Goal: Transaction & Acquisition: Obtain resource

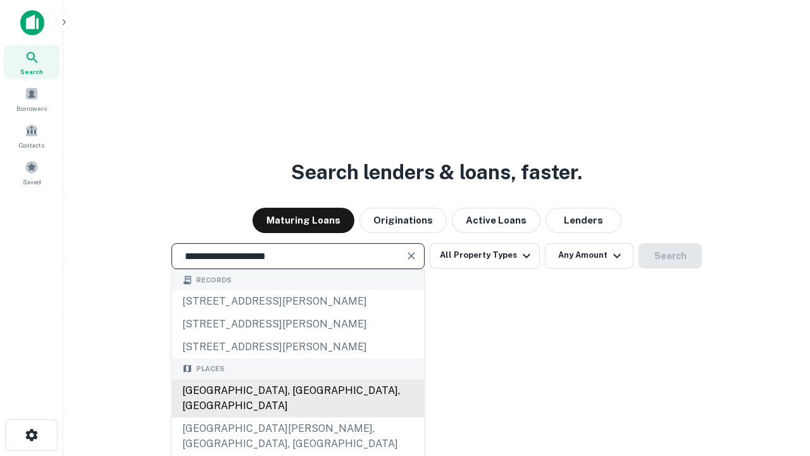
click at [297, 417] on div "Santa Monica, CA, USA" at bounding box center [298, 398] width 252 height 38
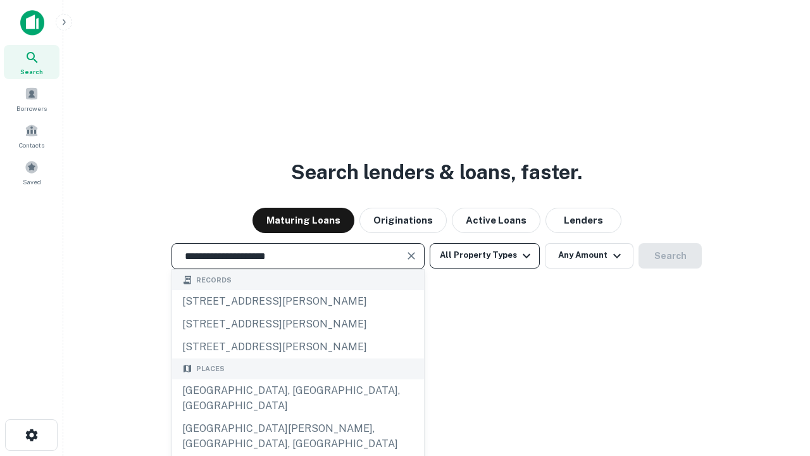
type input "**********"
click at [485, 255] on button "All Property Types" at bounding box center [485, 255] width 110 height 25
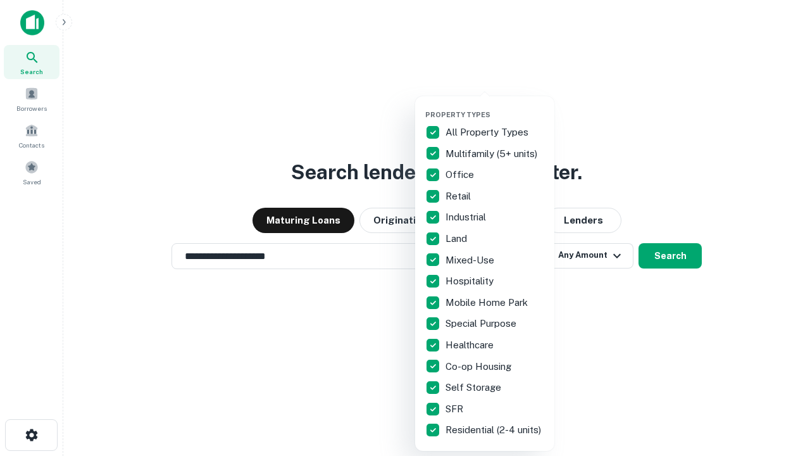
click at [495, 106] on button "button" at bounding box center [494, 106] width 139 height 1
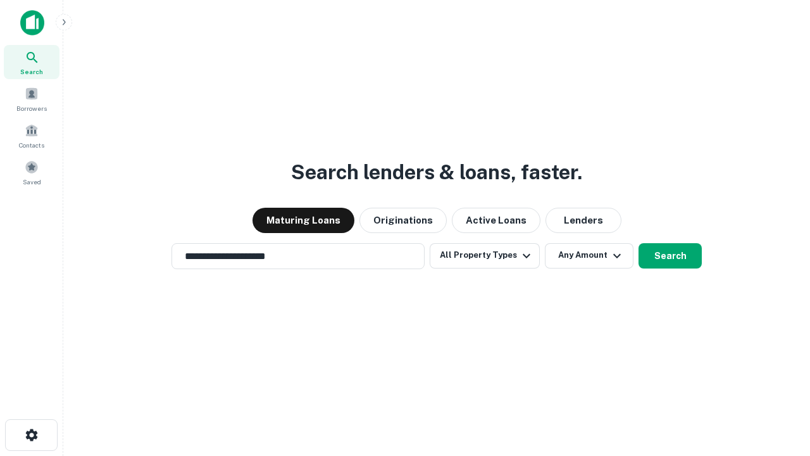
scroll to position [20, 0]
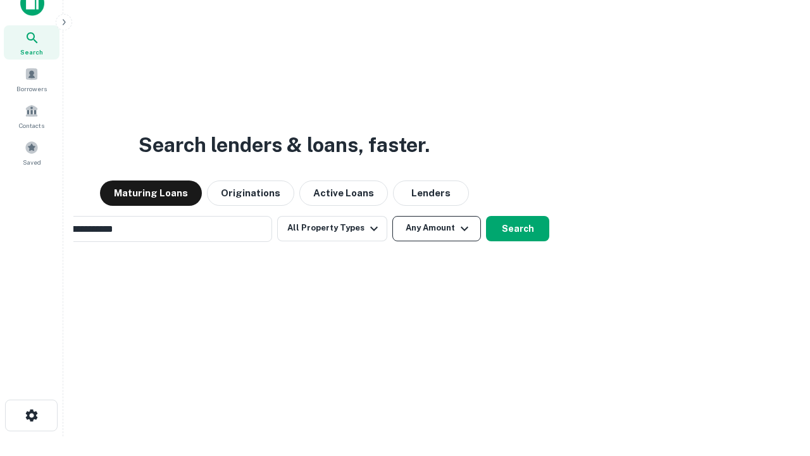
click at [392, 216] on button "Any Amount" at bounding box center [436, 228] width 89 height 25
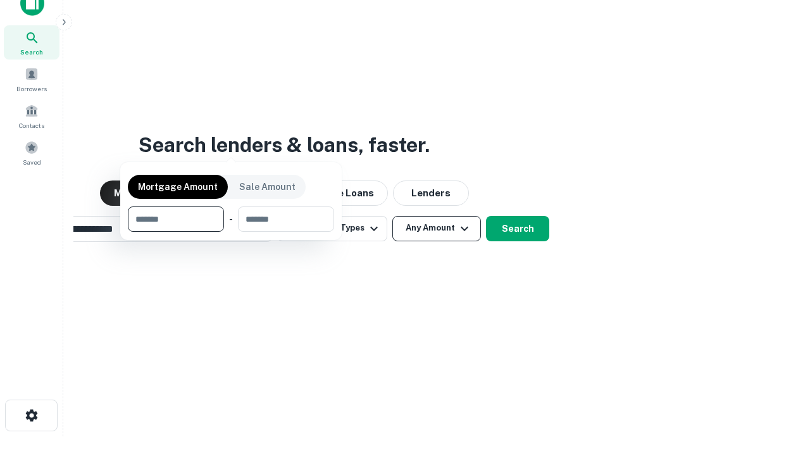
scroll to position [20, 0]
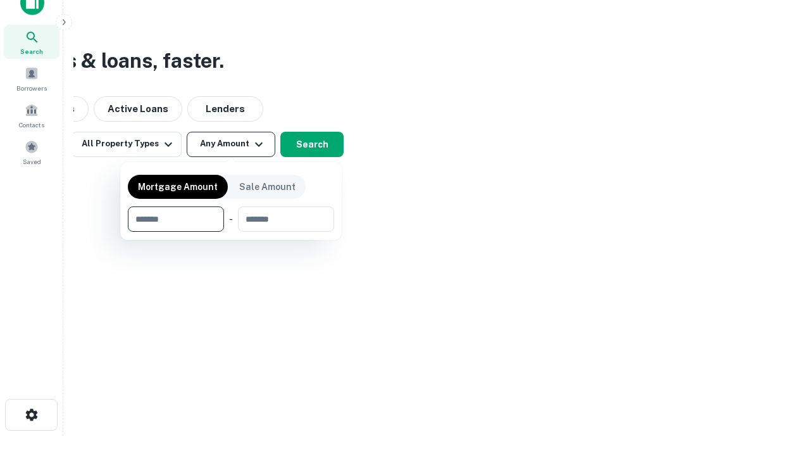
type input "*******"
click at [231, 232] on button "button" at bounding box center [231, 232] width 206 height 1
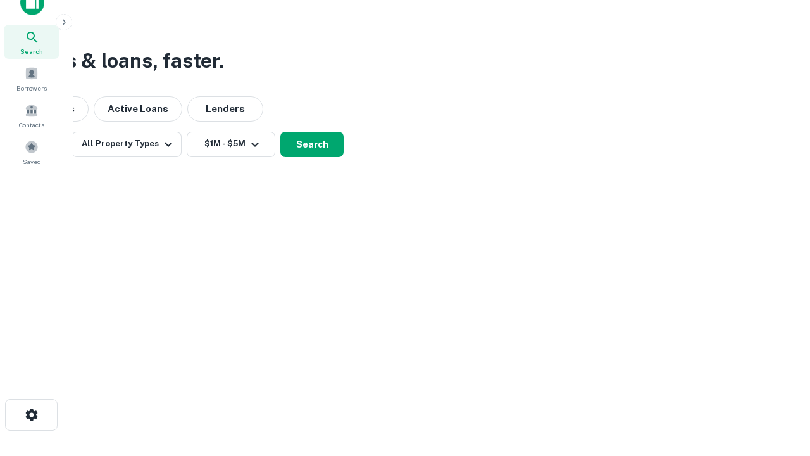
scroll to position [20, 0]
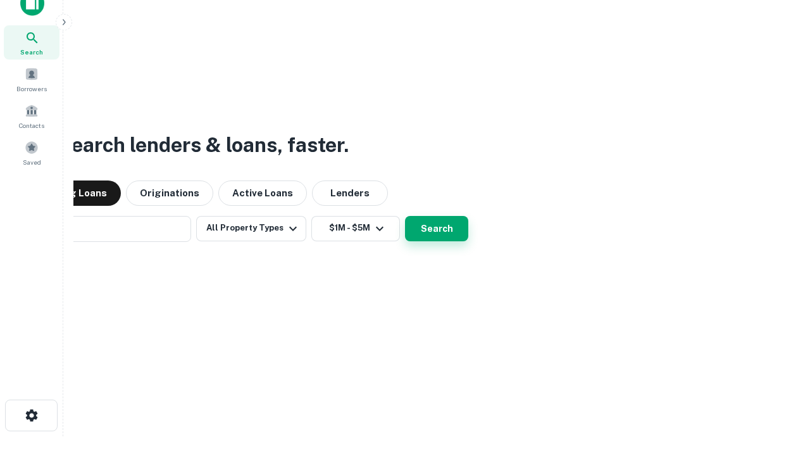
click at [405, 216] on button "Search" at bounding box center [436, 228] width 63 height 25
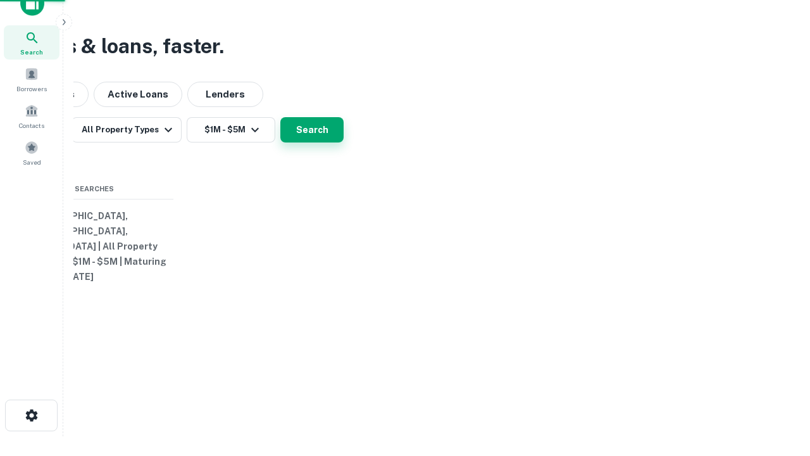
scroll to position [20, 0]
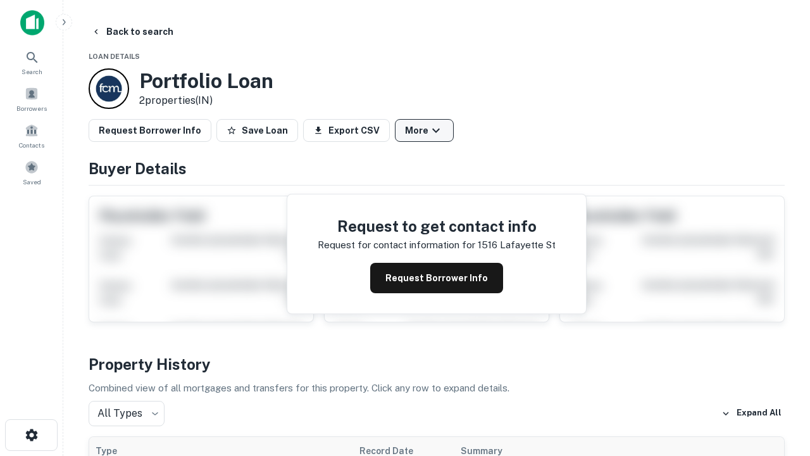
click at [424, 130] on button "More" at bounding box center [424, 130] width 59 height 23
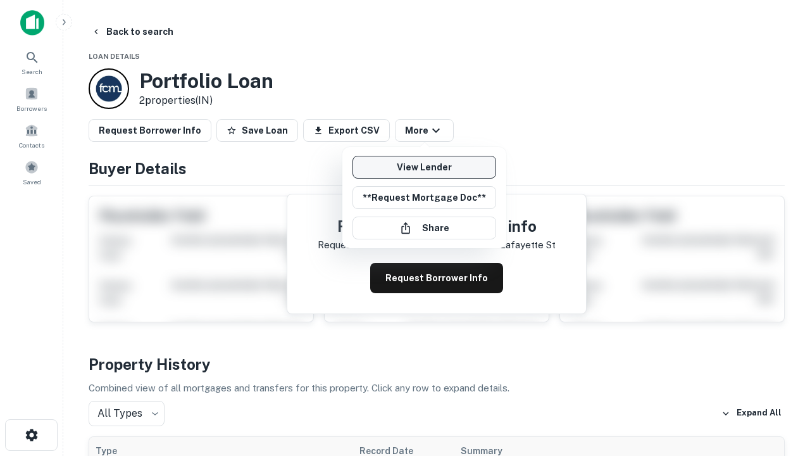
click at [424, 167] on link "View Lender" at bounding box center [424, 167] width 144 height 23
